Goal: Find specific page/section: Find specific page/section

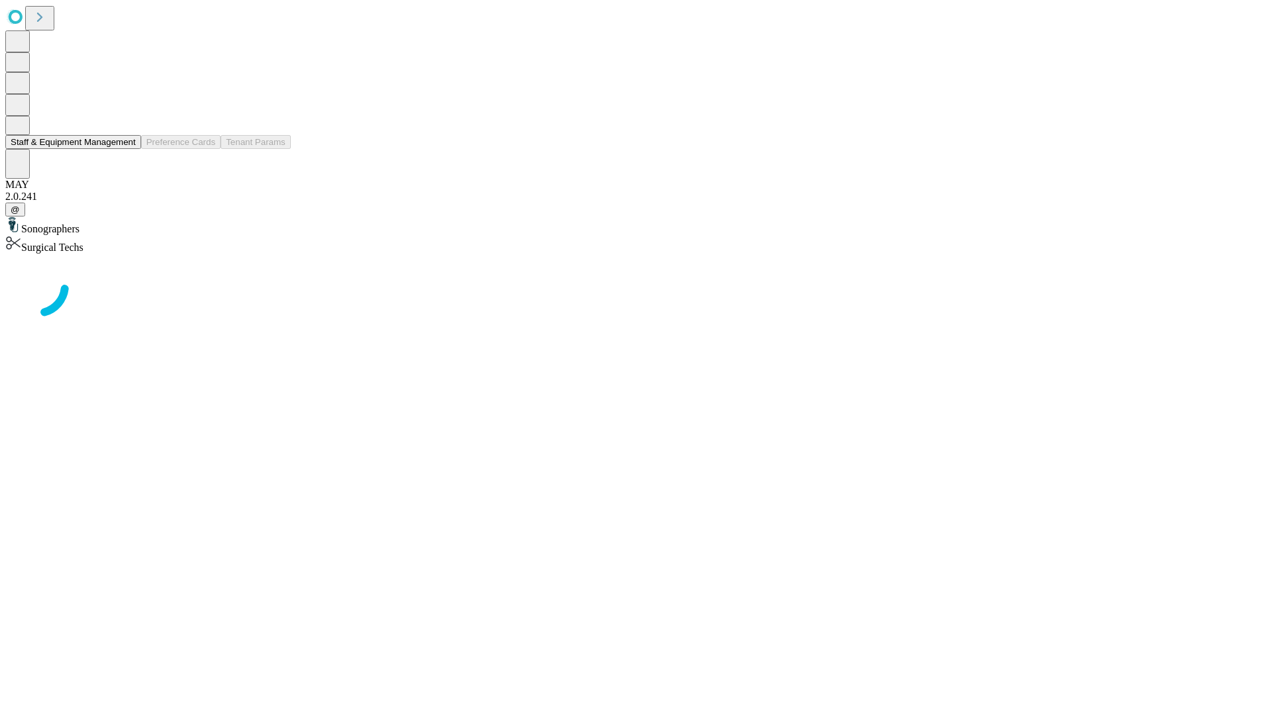
click at [127, 149] on button "Staff & Equipment Management" at bounding box center [73, 142] width 136 height 14
